Goal: Communication & Community: Answer question/provide support

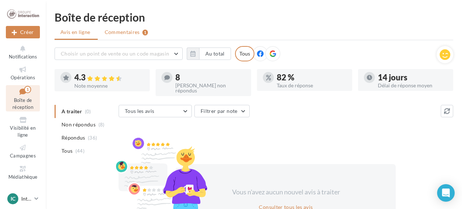
click at [118, 27] on li "Commentaires 1" at bounding box center [126, 32] width 55 height 13
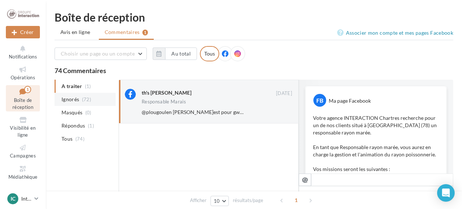
click at [74, 105] on li "Ignorés (72)" at bounding box center [84, 99] width 61 height 13
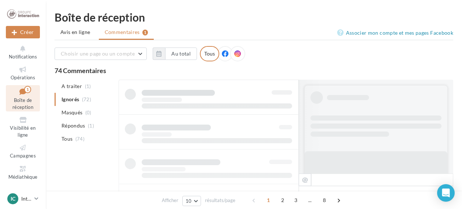
drag, startPoint x: 78, startPoint y: 83, endPoint x: 84, endPoint y: 84, distance: 5.6
click at [79, 83] on span "A traiter" at bounding box center [71, 86] width 20 height 7
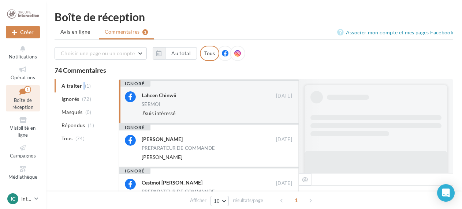
click at [84, 86] on ul "A traiter (1) Ignorés (72) [GEOGRAPHIC_DATA] (0) Répondus (1) Tous (74)" at bounding box center [84, 112] width 61 height 66
click at [67, 86] on ul "A traiter (1) Ignorés (72) [GEOGRAPHIC_DATA] (0) Répondus (1) Tous (74)" at bounding box center [84, 112] width 61 height 66
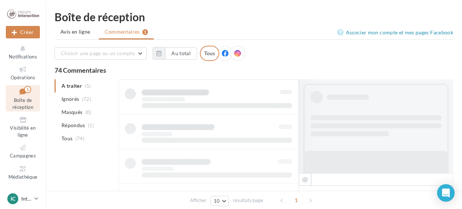
drag, startPoint x: 82, startPoint y: 31, endPoint x: 82, endPoint y: 39, distance: 7.7
click at [82, 32] on span "Avis en ligne" at bounding box center [75, 31] width 30 height 7
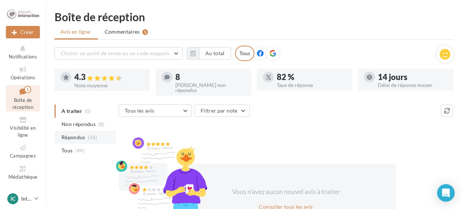
click at [73, 139] on li "Répondus (36)" at bounding box center [84, 137] width 61 height 13
